Goal: Transaction & Acquisition: Purchase product/service

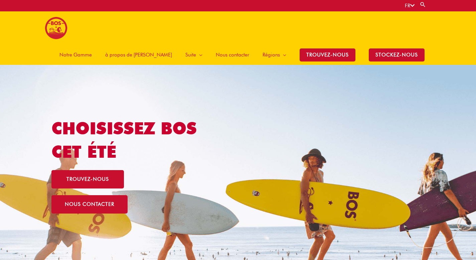
click at [92, 45] on span "Notre Gamme" at bounding box center [75, 55] width 32 height 20
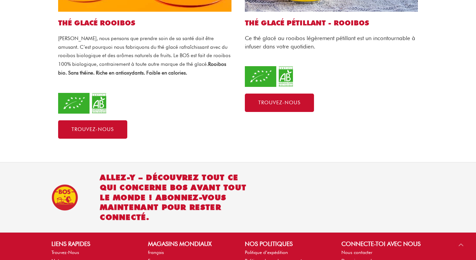
scroll to position [409, 0]
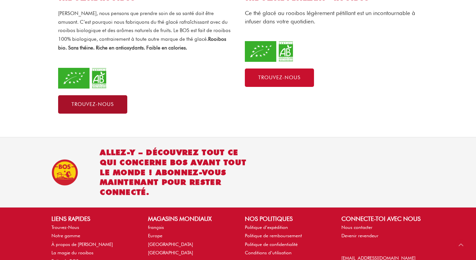
click at [96, 102] on span "Trouvez-nous" at bounding box center [93, 104] width 42 height 5
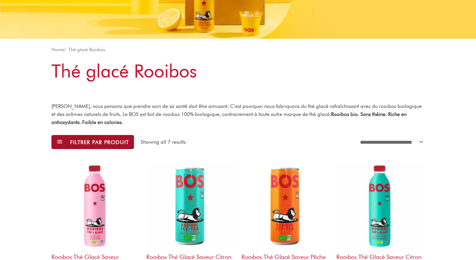
scroll to position [214, 0]
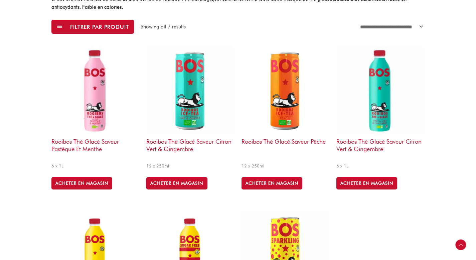
click at [112, 113] on img at bounding box center [95, 90] width 88 height 88
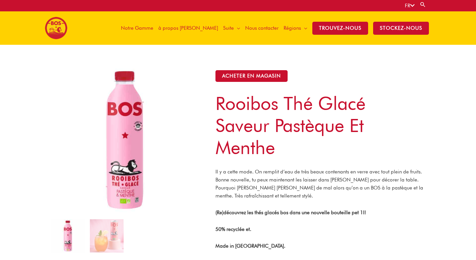
scroll to position [103, 0]
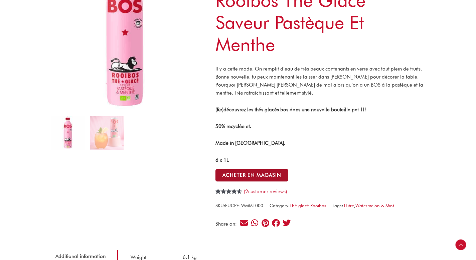
click at [264, 176] on button "ACHETER EN MAGASIN" at bounding box center [252, 175] width 73 height 12
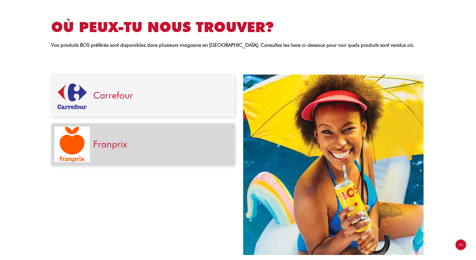
click at [172, 150] on div "Franprix" at bounding box center [161, 144] width 142 height 35
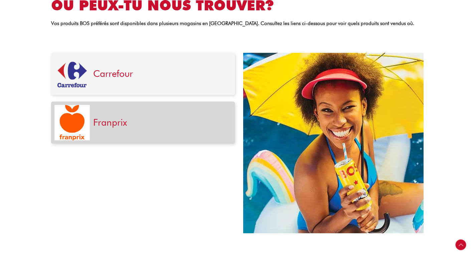
scroll to position [229, 0]
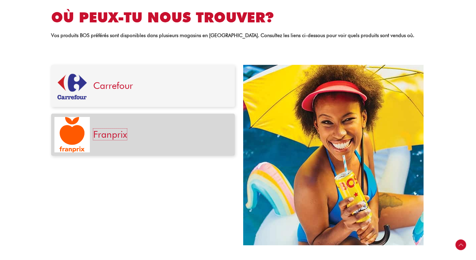
click at [102, 135] on link "Franprix" at bounding box center [110, 134] width 34 height 11
